Goal: Task Accomplishment & Management: Complete application form

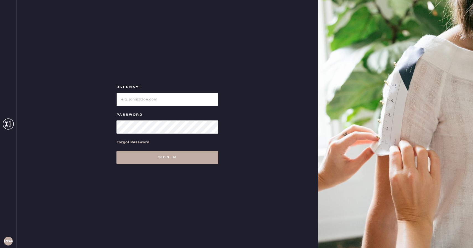
type input "Reformationboston"
click at [161, 160] on button "Sign in" at bounding box center [167, 157] width 102 height 13
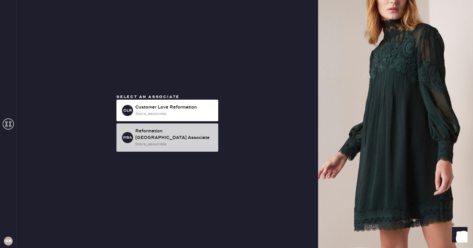
click at [161, 141] on div "store_associate" at bounding box center [174, 144] width 79 height 6
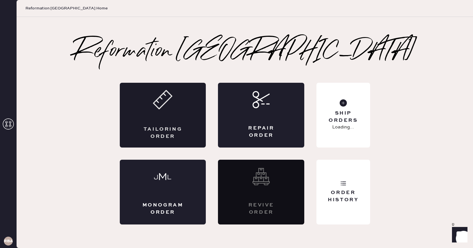
click at [165, 131] on div "Tailoring Order" at bounding box center [163, 133] width 42 height 14
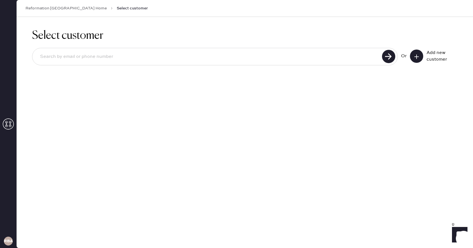
click at [420, 58] on button at bounding box center [416, 56] width 13 height 13
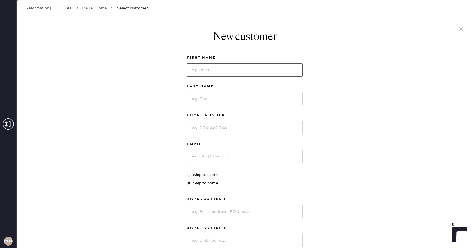
click at [231, 69] on input at bounding box center [245, 69] width 116 height 13
type input "W"
type input "[PERSON_NAME]"
click at [252, 98] on input at bounding box center [245, 98] width 116 height 13
type input "[PERSON_NAME]"
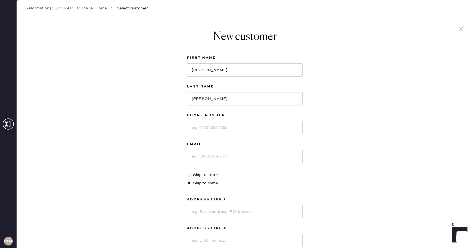
click at [229, 120] on div at bounding box center [245, 127] width 116 height 14
click at [206, 133] on input at bounding box center [245, 127] width 116 height 13
type input "6036863224"
click at [207, 157] on input at bounding box center [245, 156] width 116 height 13
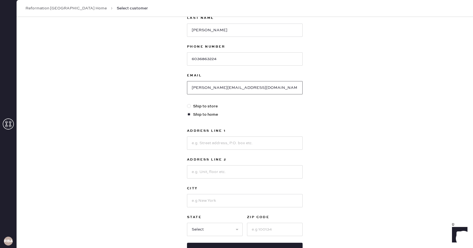
scroll to position [79, 0]
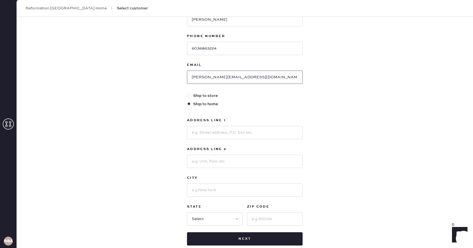
type input "[PERSON_NAME][EMAIL_ADDRESS][DOMAIN_NAME]"
click at [206, 135] on input at bounding box center [245, 132] width 116 height 13
type input "[STREET_ADDRESS][PERSON_NAME]"
click at [204, 191] on input at bounding box center [245, 189] width 116 height 13
type input "[GEOGRAPHIC_DATA]"
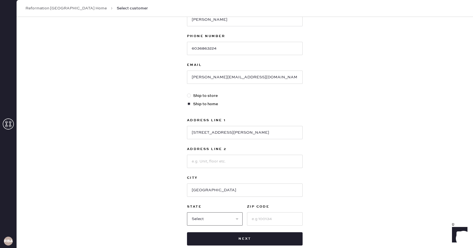
click at [205, 216] on select "Select AK AL AR AZ CA CO CT [GEOGRAPHIC_DATA] DE FL [GEOGRAPHIC_DATA] HI [GEOGR…" at bounding box center [215, 218] width 56 height 13
select select "MA"
click at [187, 212] on select "Select AK AL AR AZ CA CO CT [GEOGRAPHIC_DATA] DE FL [GEOGRAPHIC_DATA] HI [GEOGR…" at bounding box center [215, 218] width 56 height 13
click at [258, 215] on input at bounding box center [275, 218] width 56 height 13
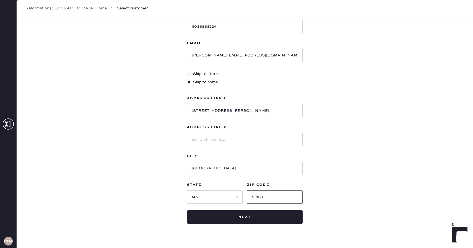
scroll to position [112, 0]
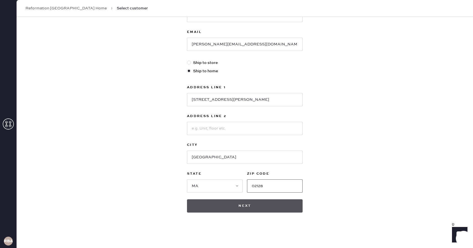
type input "02128"
click at [232, 206] on button "Next" at bounding box center [245, 205] width 116 height 13
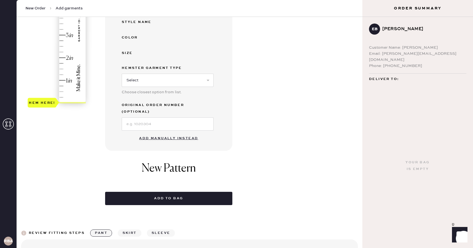
scroll to position [138, 0]
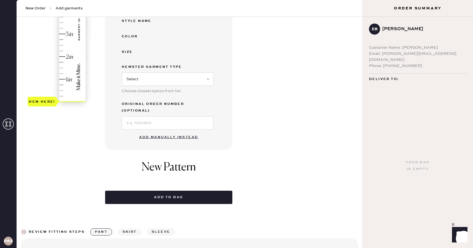
click at [161, 132] on button "Add manually instead" at bounding box center [169, 137] width 66 height 11
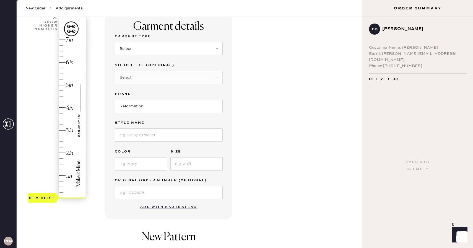
scroll to position [41, 0]
click at [137, 53] on select "Select Basic Skirt Jeans Leggings Pants Shorts Basic Sleeved Dress Basic Sleeve…" at bounding box center [169, 49] width 108 height 13
select select "7"
click at [115, 43] on select "Select Basic Skirt Jeans Leggings Pants Shorts Basic Sleeved Dress Basic Sleeve…" at bounding box center [169, 49] width 108 height 13
click at [144, 138] on input at bounding box center [169, 135] width 108 height 13
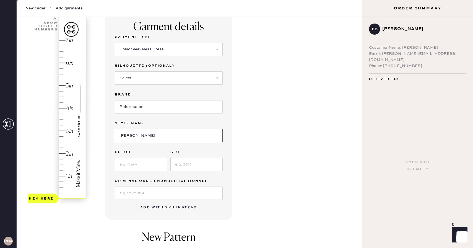
type input "[PERSON_NAME]"
click at [146, 167] on input at bounding box center [141, 164] width 52 height 13
type input "Patience"
click at [186, 169] on input at bounding box center [196, 164] width 52 height 13
type input "4"
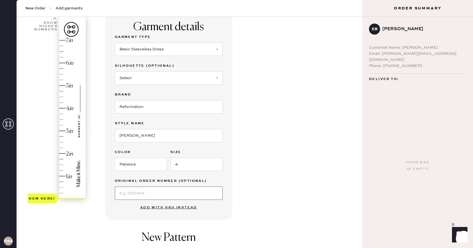
click at [141, 190] on input at bounding box center [169, 192] width 108 height 13
click at [231, 175] on div "Garment details Garment Type Select Basic Skirt Jeans Leggings Pants Shorts Bas…" at bounding box center [168, 117] width 127 height 206
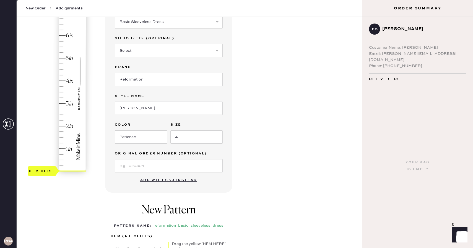
scroll to position [69, 0]
type input "2.5"
drag, startPoint x: 48, startPoint y: 168, endPoint x: 51, endPoint y: 114, distance: 53.7
click at [51, 114] on div "Hem here!" at bounding box center [42, 114] width 27 height 7
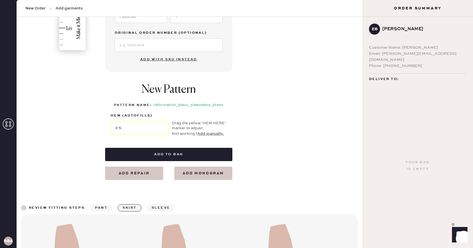
scroll to position [191, 0]
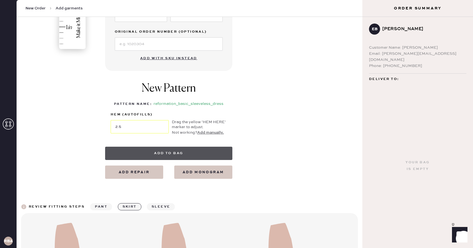
click at [172, 156] on button "Add to bag" at bounding box center [168, 153] width 127 height 13
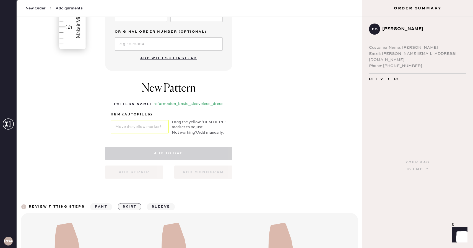
select select "7"
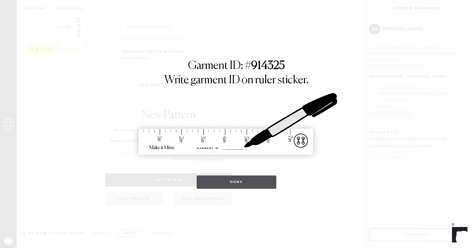
click at [210, 180] on button "Done" at bounding box center [237, 181] width 80 height 13
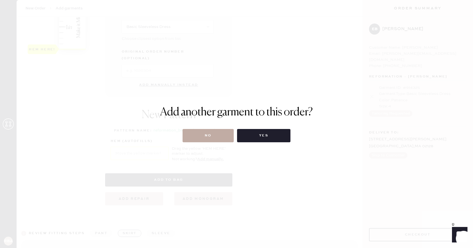
click at [202, 134] on button "No" at bounding box center [208, 135] width 51 height 13
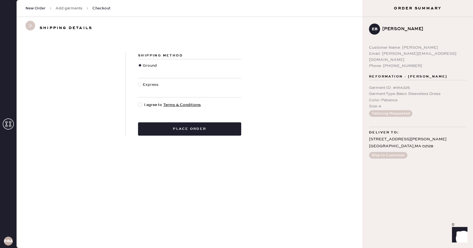
click at [142, 104] on div at bounding box center [140, 105] width 4 height 4
click at [138, 102] on input "I agree to Terms & Conditions" at bounding box center [138, 102] width 0 height 0
checkbox input "true"
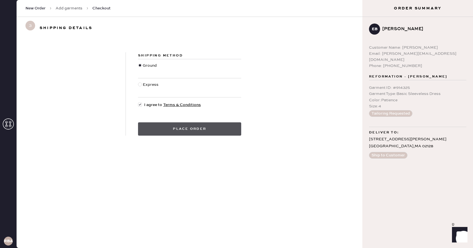
click at [168, 130] on button "Place order" at bounding box center [189, 128] width 103 height 13
